Goal: Information Seeking & Learning: Find specific fact

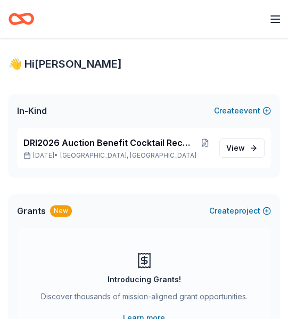
click at [22, 22] on icon "Home" at bounding box center [17, 18] width 14 height 9
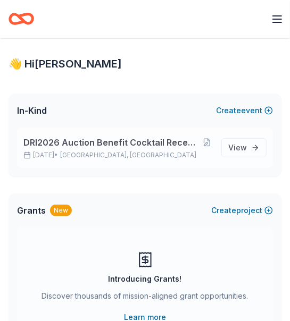
click at [164, 146] on span "DRI2026 Auction Benefit Cocktail Reception" at bounding box center [110, 142] width 174 height 13
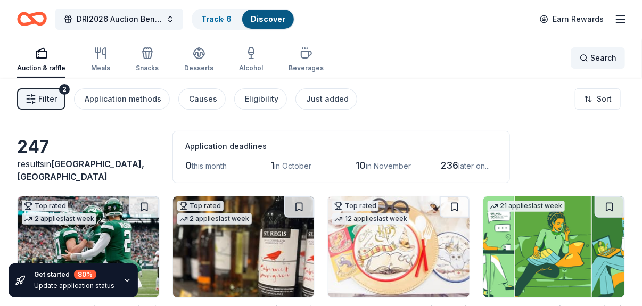
click at [287, 54] on span "Search" at bounding box center [603, 58] width 26 height 13
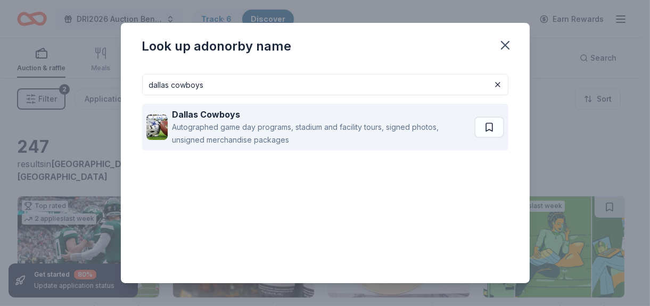
click at [220, 113] on strong "Dallas Cowboys" at bounding box center [206, 114] width 68 height 11
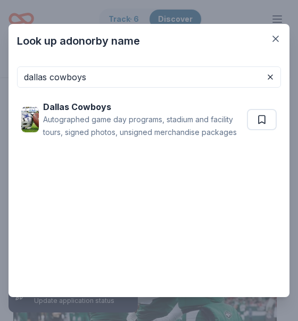
drag, startPoint x: 132, startPoint y: 80, endPoint x: 5, endPoint y: 68, distance: 127.7
click at [5, 68] on div "Look up a donor by name dallas cowboys Dallas Cowboys Autographed game day prog…" at bounding box center [149, 160] width 298 height 321
click at [159, 84] on input "dallas cowboys" at bounding box center [149, 76] width 264 height 21
drag, startPoint x: 129, startPoint y: 73, endPoint x: -16, endPoint y: 68, distance: 145.8
click at [0, 68] on html "DRI2026 Auction Benefit Cocktail Reception Track · 6 Discover Earn Rewards Auct…" at bounding box center [149, 160] width 298 height 321
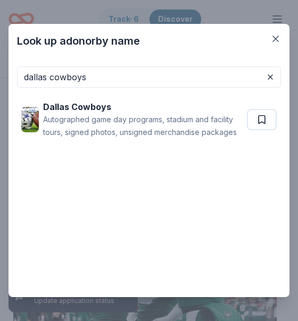
paste input "Chance Theater"
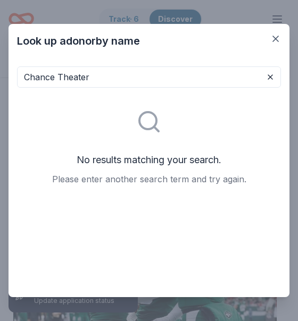
type input "Chance Theater"
drag, startPoint x: 202, startPoint y: 130, endPoint x: 178, endPoint y: 107, distance: 32.4
click at [202, 131] on div "No results matching your search. Please enter another search term and try again." at bounding box center [149, 141] width 264 height 106
click at [110, 79] on input "Chance Theater" at bounding box center [149, 76] width 264 height 21
click at [262, 84] on input "Chance Theater" at bounding box center [149, 76] width 264 height 21
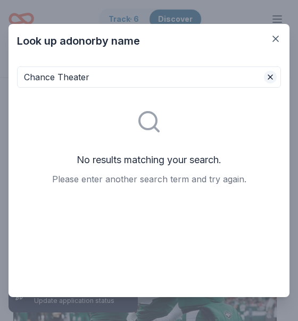
click at [264, 74] on button at bounding box center [270, 77] width 13 height 13
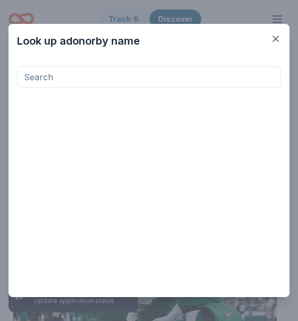
click at [88, 76] on input at bounding box center [149, 76] width 264 height 21
paste input "Hyatt Regency [GEOGRAPHIC_DATA]"
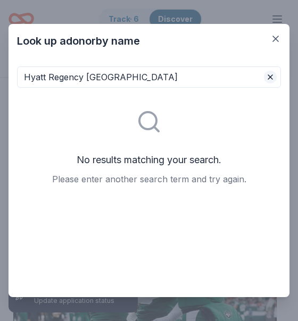
type input "Hyatt Regency [GEOGRAPHIC_DATA]"
click at [264, 74] on button at bounding box center [270, 77] width 13 height 13
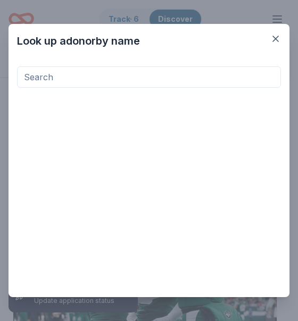
click at [70, 76] on input at bounding box center [149, 76] width 264 height 21
paste input "[GEOGRAPHIC_DATA]"
type input "[GEOGRAPHIC_DATA]"
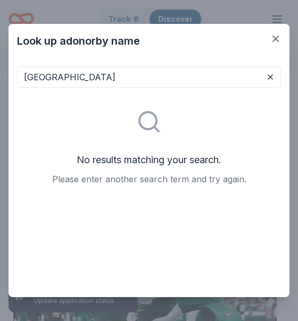
drag, startPoint x: 138, startPoint y: 72, endPoint x: 13, endPoint y: 70, distance: 125.0
click at [16, 72] on div "[GEOGRAPHIC_DATA] No results matching your search. Please enter another search …" at bounding box center [149, 178] width 281 height 240
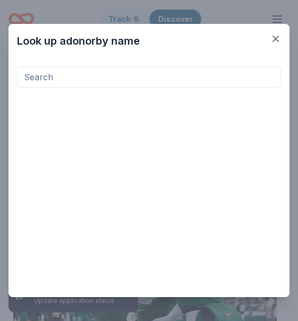
click at [59, 80] on input at bounding box center [149, 76] width 264 height 21
paste input "[DOMAIN_NAME] Inc,"
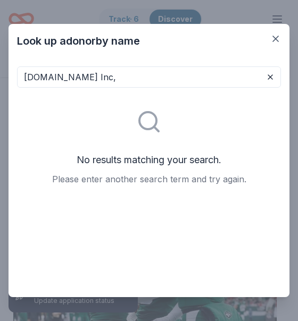
drag, startPoint x: 131, startPoint y: 78, endPoint x: -18, endPoint y: 71, distance: 148.6
click at [0, 71] on html "DRI2026 Auction Benefit Cocktail Reception Track · 6 Discover Earn Rewards Auct…" at bounding box center [149, 160] width 298 height 321
paste input "Green Mountain Coffee"
drag, startPoint x: 141, startPoint y: 85, endPoint x: 0, endPoint y: 71, distance: 141.6
click at [4, 72] on div "Look up a donor by name Green Mountain Coffee No results matching your search. …" at bounding box center [149, 160] width 298 height 321
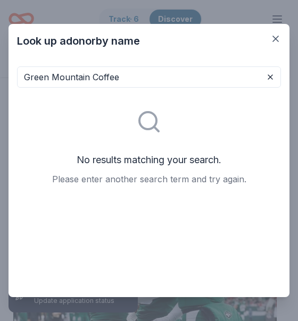
paste input "iffo Distillery"
drag, startPoint x: 105, startPoint y: 71, endPoint x: -57, endPoint y: 79, distance: 161.9
click at [0, 79] on html "DRI2026 Auction Benefit Cocktail Reception Track · 6 Discover Earn Rewards Auct…" at bounding box center [149, 160] width 298 height 321
paste input "Harbor Freight Tools"
drag, startPoint x: 122, startPoint y: 86, endPoint x: -76, endPoint y: 71, distance: 198.5
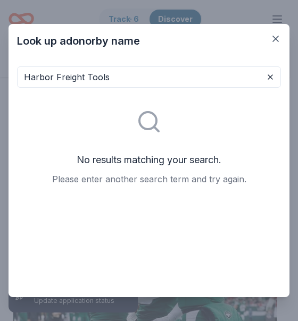
click at [0, 71] on html "DRI2026 Auction Benefit Cocktail Reception Track · 6 Discover Earn Rewards Auct…" at bounding box center [149, 160] width 298 height 321
paste input "d Rock Cafe"
type input "Hard Rock Cafe"
click at [191, 210] on div "Hard Rock Cafe No results matching your search. Please enter another search ter…" at bounding box center [149, 185] width 264 height 238
click at [277, 37] on icon "button" at bounding box center [275, 38] width 5 height 5
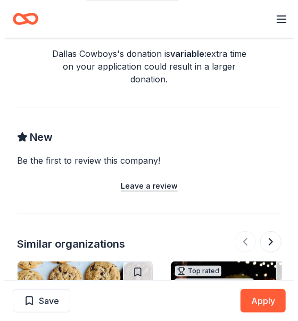
scroll to position [851, 0]
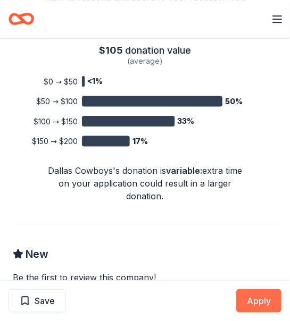
click at [262, 296] on button "Apply" at bounding box center [258, 300] width 45 height 23
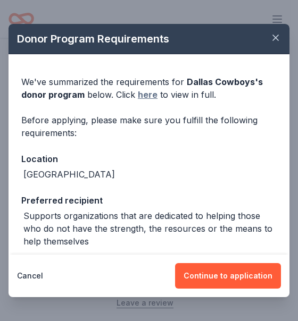
click at [146, 95] on link "here" at bounding box center [148, 94] width 20 height 13
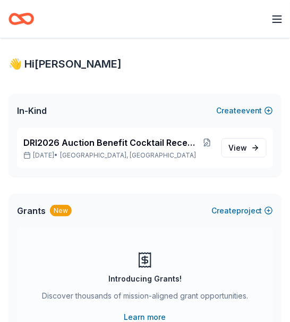
click at [31, 16] on icon "Home" at bounding box center [26, 18] width 14 height 9
click at [23, 20] on icon "Home" at bounding box center [26, 18] width 14 height 9
click at [14, 12] on icon "Home" at bounding box center [22, 18] width 26 height 25
click at [21, 20] on icon "Home" at bounding box center [26, 18] width 14 height 9
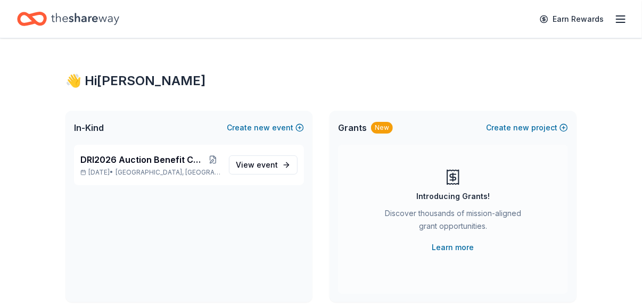
click at [26, 19] on icon "Home" at bounding box center [32, 18] width 30 height 25
click at [85, 21] on icon "Home" at bounding box center [85, 19] width 68 height 12
